Goal: Information Seeking & Learning: Learn about a topic

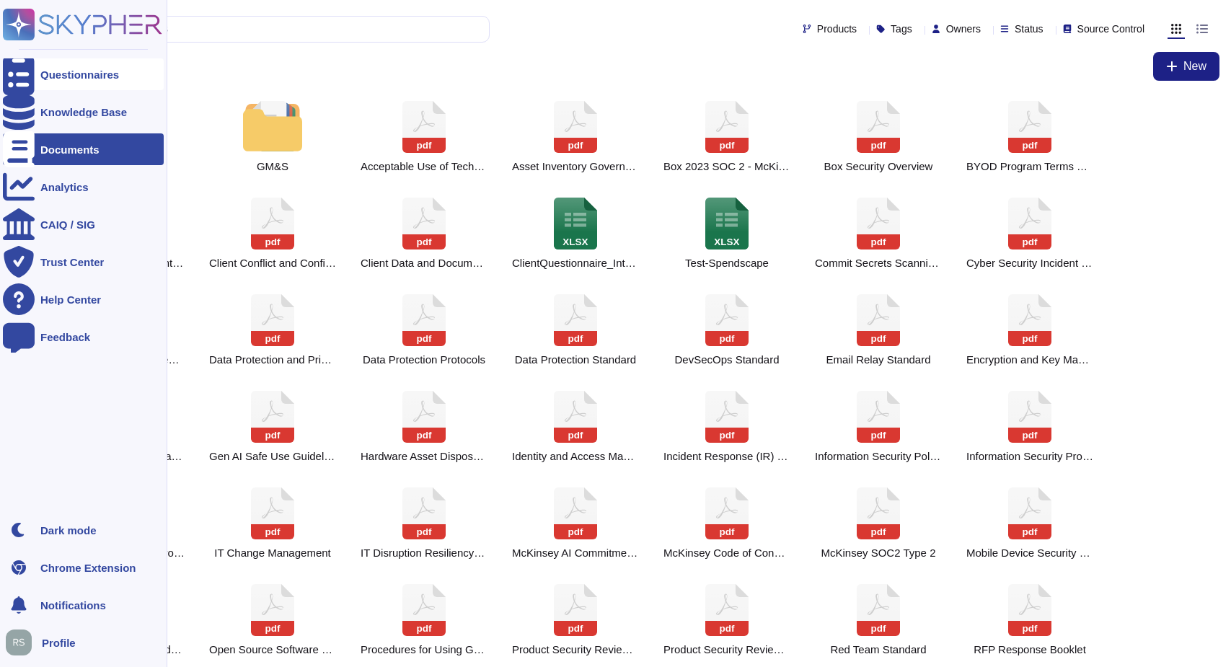
click at [9, 77] on div at bounding box center [19, 74] width 32 height 32
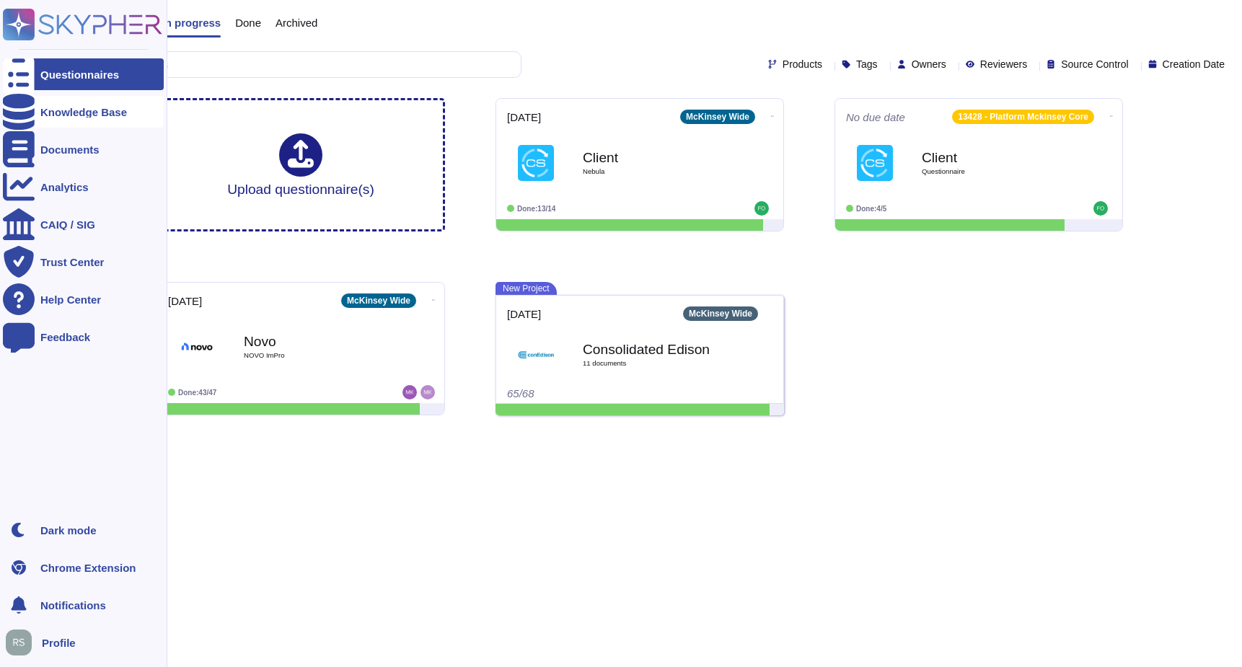
click at [69, 122] on div "Knowledge Base" at bounding box center [83, 112] width 161 height 32
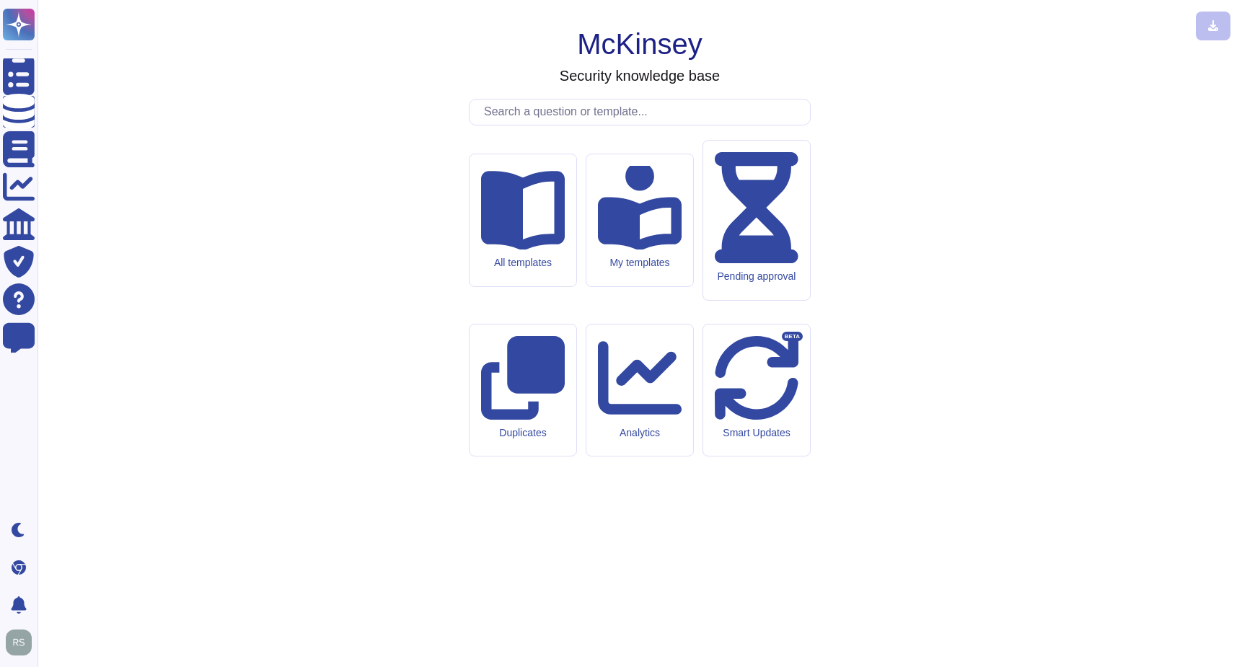
click at [547, 125] on input "text" at bounding box center [643, 112] width 333 height 25
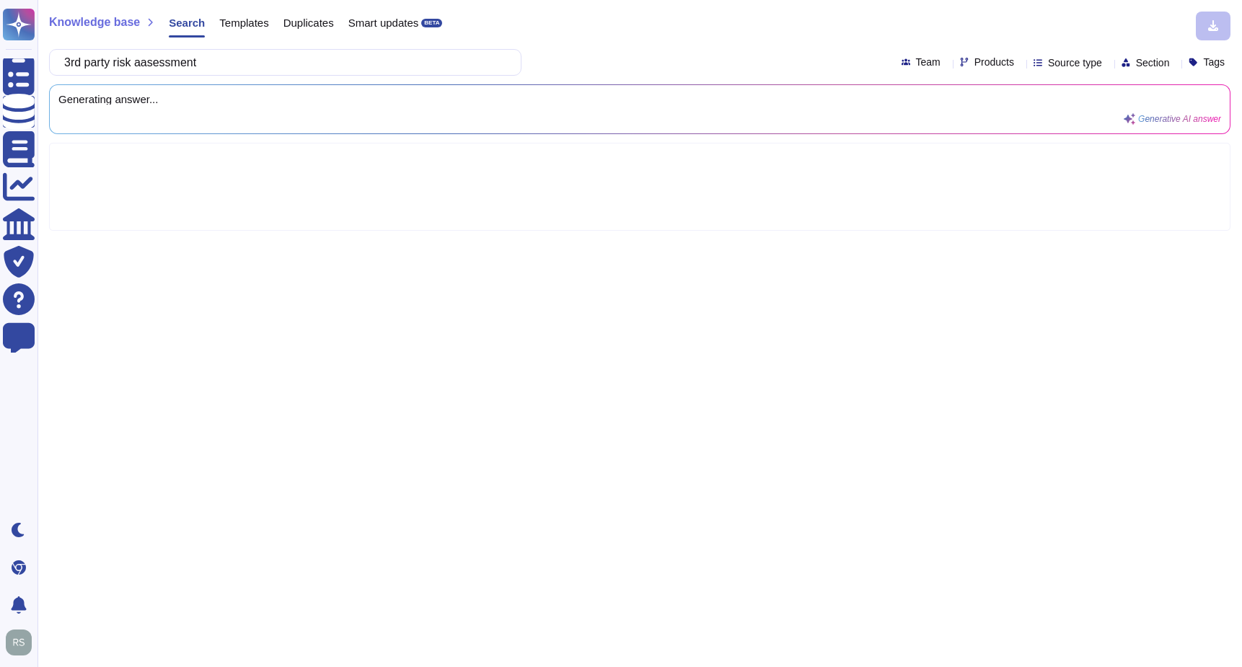
click at [172, 63] on input "3rd party risk aasessment" at bounding box center [281, 62] width 449 height 25
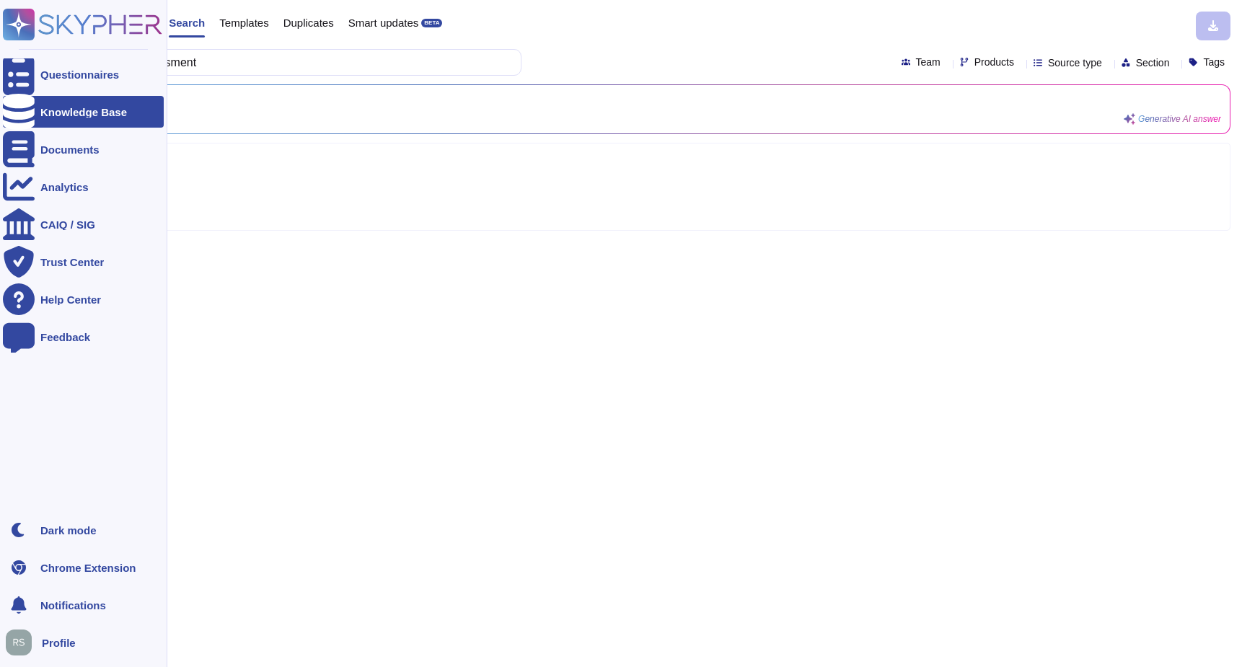
type input "3rd party risk assessment"
